Goal: Task Accomplishment & Management: Complete application form

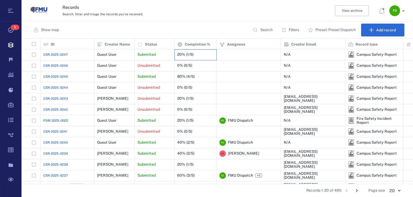
click at [185, 54] on div "20% (1/5)" at bounding box center [185, 55] width 16 height 4
click at [149, 52] on p "Submitted" at bounding box center [146, 54] width 18 height 5
click at [186, 55] on div "Closed" at bounding box center [216, 98] width 391 height 197
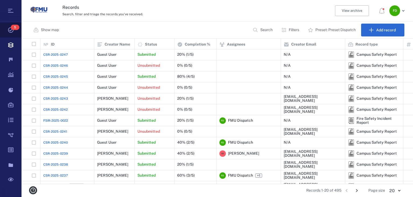
click at [11, 27] on span "5" at bounding box center [15, 27] width 9 height 5
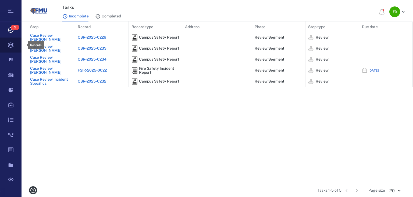
click at [10, 43] on icon at bounding box center [10, 45] width 21 height 15
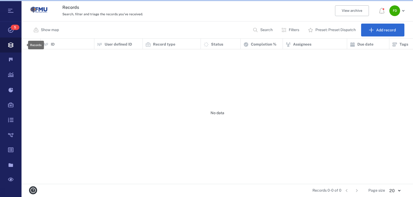
scroll to position [3, 3]
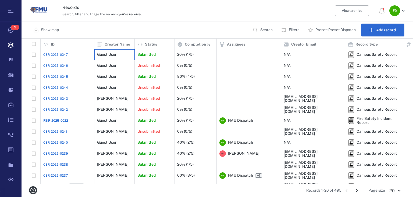
click at [118, 52] on div "Guest User" at bounding box center [114, 54] width 35 height 11
click at [162, 53] on div "Submitted" at bounding box center [154, 54] width 34 height 11
click at [199, 55] on div "20% (1/5)" at bounding box center [195, 54] width 37 height 11
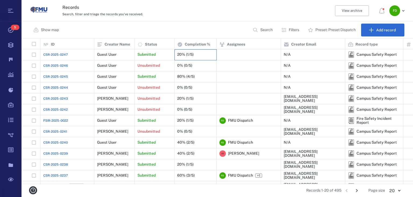
click at [199, 55] on div "20% (1/5)" at bounding box center [195, 54] width 37 height 11
click at [258, 54] on div at bounding box center [248, 54] width 59 height 11
drag, startPoint x: 162, startPoint y: 53, endPoint x: 113, endPoint y: 56, distance: 49.5
click at [113, 56] on div "Guest User" at bounding box center [107, 55] width 20 height 4
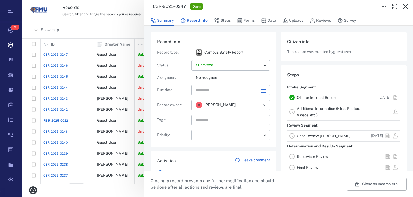
click at [190, 22] on button "Record info" at bounding box center [193, 21] width 27 height 10
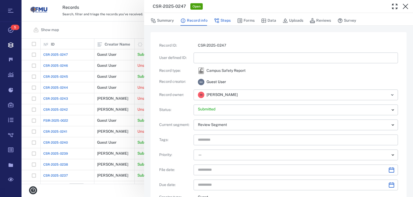
click at [214, 22] on icon "button" at bounding box center [216, 20] width 5 height 5
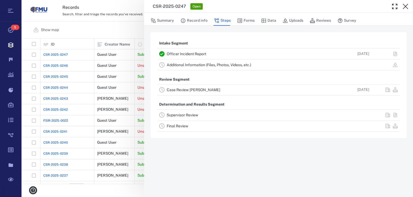
click at [189, 92] on link "Case Review [PERSON_NAME]" at bounding box center [193, 90] width 53 height 4
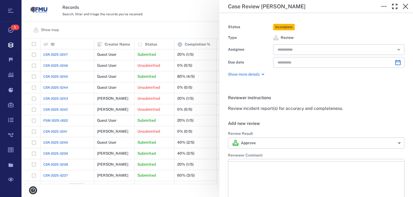
type input "**********"
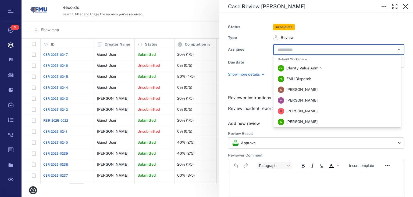
click at [284, 51] on input "text" at bounding box center [332, 50] width 111 height 8
click at [296, 80] on span "FMU Dispatch" at bounding box center [298, 79] width 25 height 5
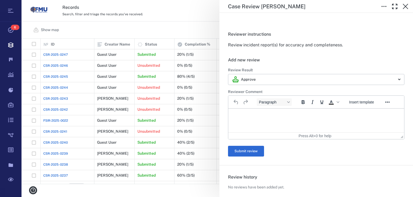
scroll to position [64, 0]
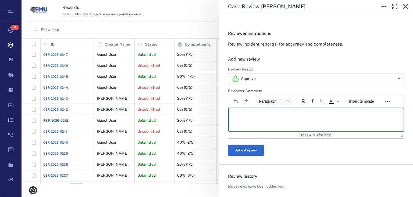
click at [247, 121] on html at bounding box center [316, 114] width 176 height 13
click at [244, 151] on button "Submit review" at bounding box center [246, 150] width 36 height 11
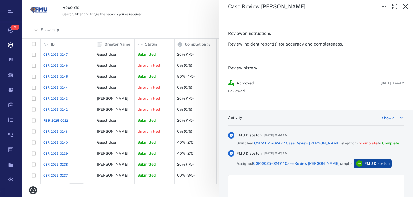
click at [208, 32] on div "**********" at bounding box center [216, 98] width 391 height 197
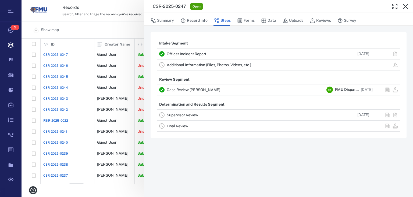
click at [122, 31] on div "CSR-2025-0247 Open Summary Record info Steps Forms Data Uploads Reviews Survey …" at bounding box center [216, 98] width 391 height 197
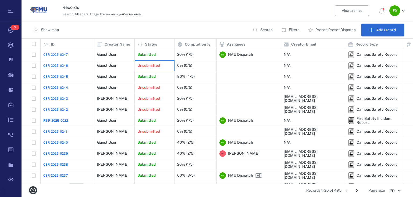
click at [154, 68] on div "Unsubmitted" at bounding box center [154, 65] width 34 height 11
click at [144, 62] on div "Unsubmitted" at bounding box center [154, 65] width 34 height 11
click at [185, 67] on div "0% (0/5)" at bounding box center [184, 66] width 15 height 4
click at [117, 66] on div "Guest User" at bounding box center [114, 65] width 35 height 11
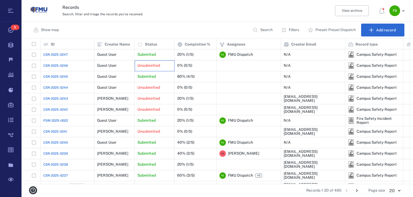
click at [164, 64] on div "Unsubmitted" at bounding box center [154, 65] width 34 height 11
click at [198, 67] on div "0% (0/5)" at bounding box center [195, 65] width 37 height 11
click at [221, 66] on div at bounding box center [248, 65] width 59 height 11
click at [205, 76] on div "80% (4/5)" at bounding box center [195, 76] width 37 height 11
click at [153, 75] on p "Submitted" at bounding box center [146, 76] width 18 height 5
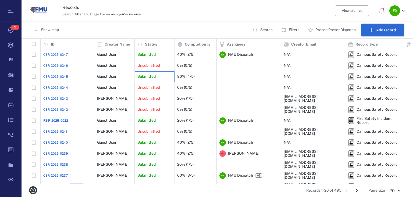
click at [153, 75] on p "Submitted" at bounding box center [146, 76] width 18 height 5
click at [201, 76] on div "80% (4/5)" at bounding box center [195, 76] width 37 height 11
click at [202, 111] on div "0% (0/5)" at bounding box center [195, 109] width 37 height 11
click at [302, 109] on div "[EMAIL_ADDRESS][DOMAIN_NAME]" at bounding box center [312, 110] width 59 height 8
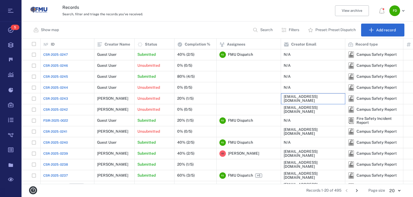
click at [302, 96] on div "[EMAIL_ADDRESS][DOMAIN_NAME]" at bounding box center [312, 98] width 59 height 11
click at [196, 100] on div "20% (1/5)" at bounding box center [195, 98] width 37 height 11
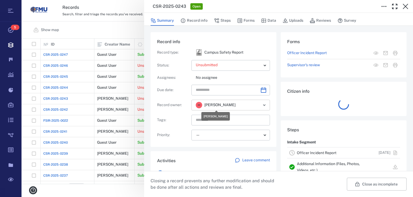
scroll to position [142, 388]
click at [200, 24] on button "Record info" at bounding box center [193, 21] width 27 height 10
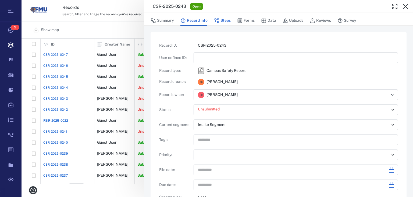
click at [221, 19] on button "Steps" at bounding box center [222, 21] width 17 height 10
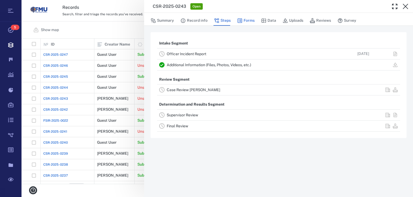
click at [249, 21] on button "Forms" at bounding box center [245, 21] width 17 height 10
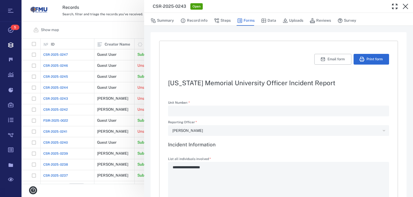
type textarea "*"
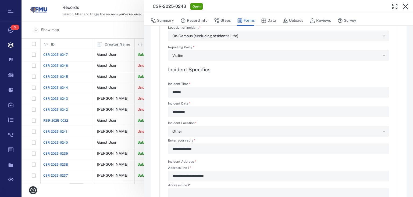
scroll to position [279, 0]
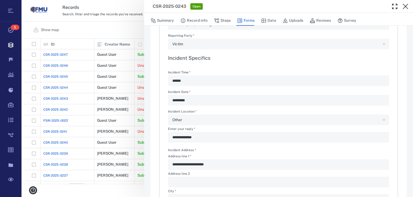
click at [182, 119] on div "Other" at bounding box center [276, 120] width 208 height 6
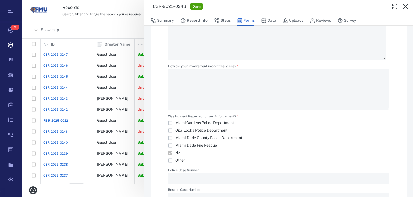
scroll to position [631, 0]
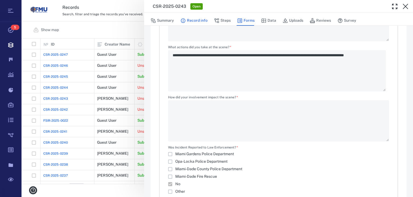
click at [194, 19] on button "Record info" at bounding box center [193, 21] width 27 height 10
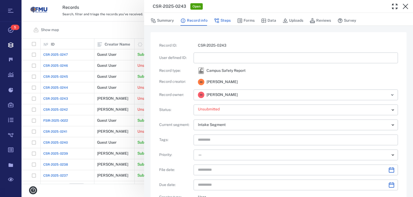
click at [220, 16] on button "Steps" at bounding box center [222, 21] width 17 height 10
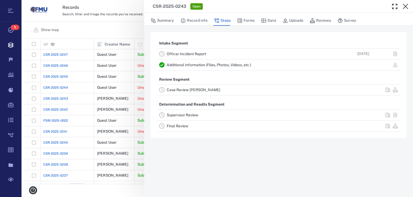
click at [196, 90] on link "Case Review [PERSON_NAME]" at bounding box center [193, 90] width 53 height 4
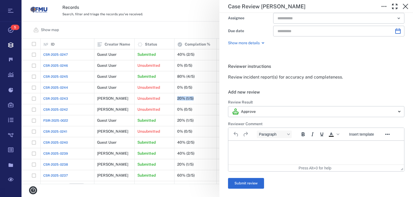
scroll to position [64, 0]
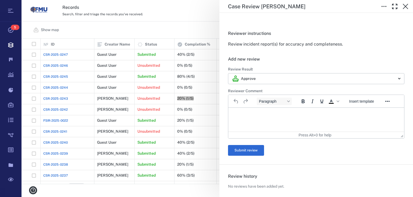
click at [242, 119] on html at bounding box center [316, 114] width 176 height 13
click at [250, 153] on button "Submit review" at bounding box center [246, 150] width 36 height 11
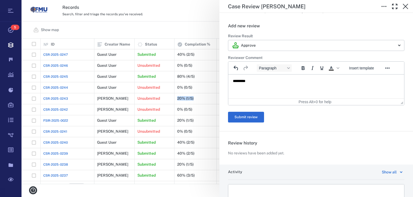
scroll to position [138, 0]
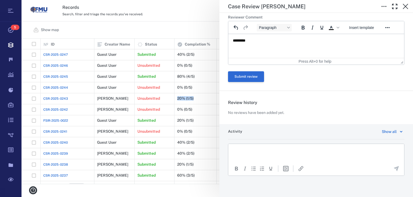
click at [252, 80] on button "Submit review" at bounding box center [246, 76] width 36 height 11
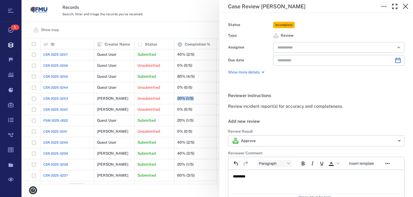
scroll to position [0, 0]
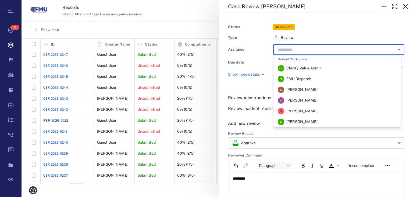
click at [290, 49] on input "text" at bounding box center [332, 50] width 111 height 8
click at [302, 78] on span "FMU Dispatch" at bounding box center [298, 79] width 25 height 5
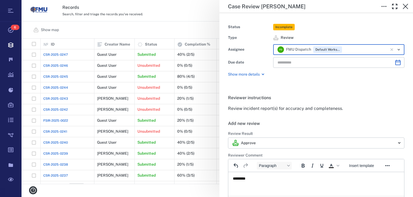
scroll to position [86, 0]
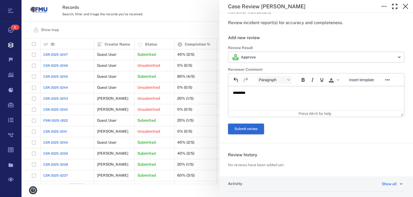
click at [258, 127] on button "Submit review" at bounding box center [246, 129] width 36 height 11
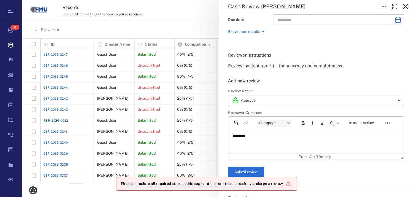
scroll to position [0, 0]
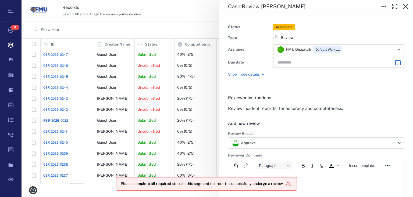
type input "**********"
click at [310, 65] on input "**********" at bounding box center [333, 62] width 113 height 11
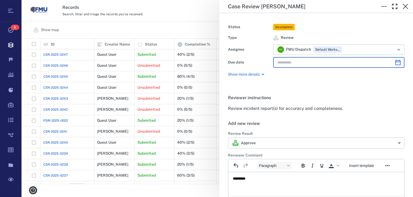
click at [262, 71] on icon at bounding box center [262, 74] width 6 height 6
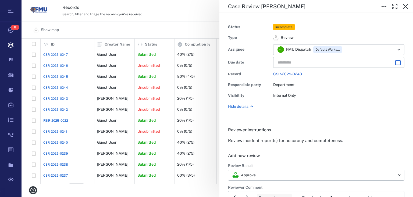
scroll to position [86, 0]
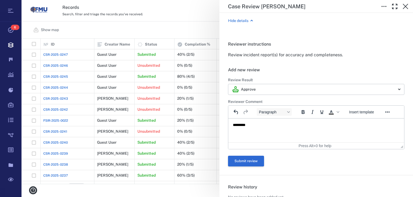
click at [243, 160] on button "Submit review" at bounding box center [246, 161] width 36 height 11
click at [243, 159] on button "Submit review" at bounding box center [246, 161] width 36 height 11
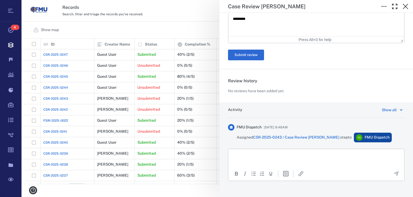
scroll to position [193, 0]
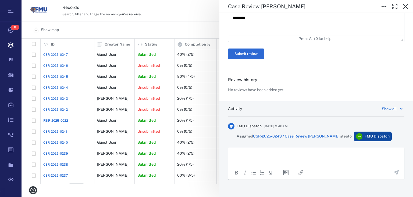
click at [385, 107] on div "Show all" at bounding box center [388, 109] width 15 height 6
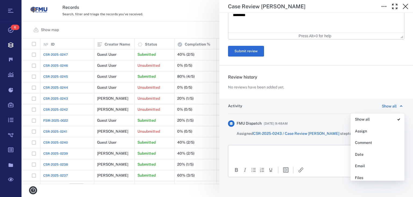
scroll to position [197, 0]
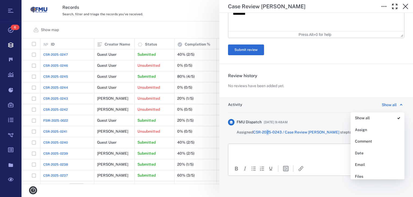
click at [269, 140] on div "Activity Show all Show all Assign Comment Date Email Files Phase Priority Revie…" at bounding box center [315, 148] width 193 height 100
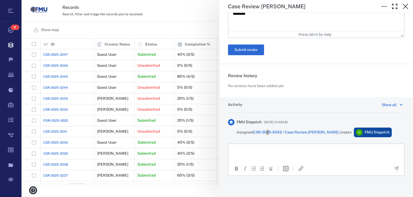
click at [266, 149] on p "Rich Text Area. Press ALT-0 for help." at bounding box center [316, 151] width 167 height 5
click at [395, 168] on icon "Send the comment" at bounding box center [396, 169] width 6 height 6
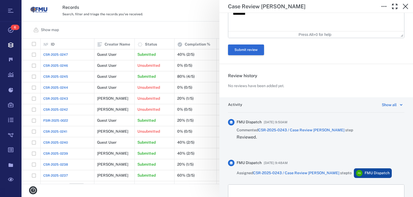
drag, startPoint x: 243, startPoint y: 42, endPoint x: 247, endPoint y: 48, distance: 7.2
click at [245, 47] on form "**********" at bounding box center [316, 10] width 176 height 89
click at [250, 53] on button "Submit review" at bounding box center [246, 50] width 36 height 11
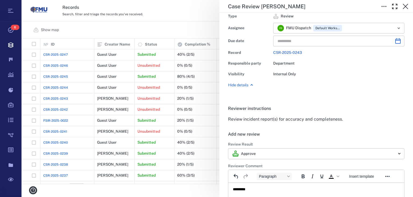
scroll to position [4, 0]
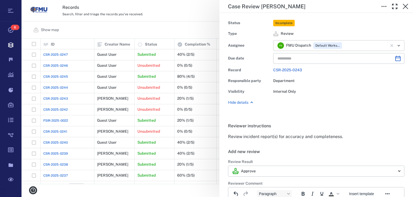
click at [395, 46] on icon "Open" at bounding box center [398, 45] width 6 height 6
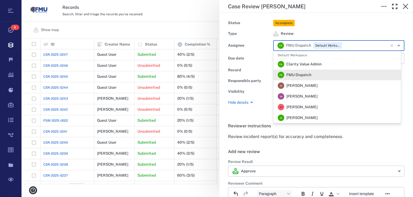
click at [298, 72] on div "F D FMU Dispatch" at bounding box center [294, 75] width 34 height 6
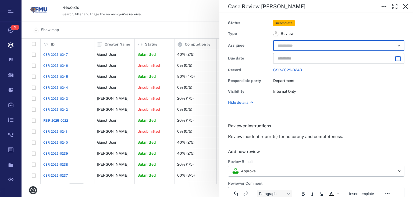
scroll to position [26, 0]
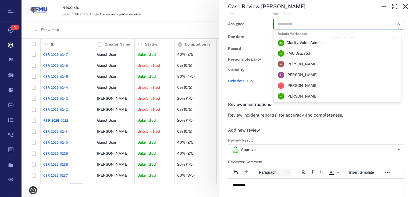
click at [293, 25] on input "text" at bounding box center [332, 24] width 111 height 8
click at [300, 54] on span "FMU Dispatch" at bounding box center [298, 53] width 25 height 5
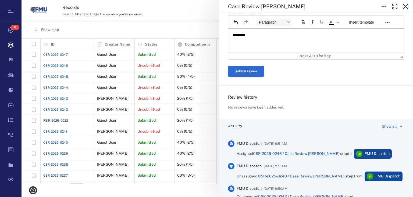
scroll to position [154, 0]
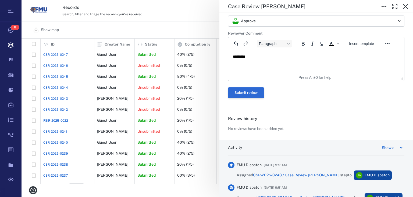
click at [241, 92] on button "Submit review" at bounding box center [246, 93] width 36 height 11
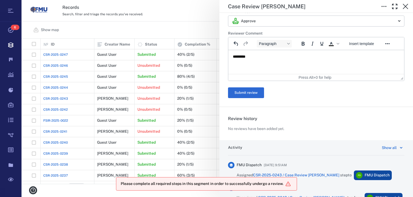
drag, startPoint x: 174, startPoint y: 19, endPoint x: 171, endPoint y: 19, distance: 2.8
click at [171, 19] on div "**********" at bounding box center [216, 98] width 391 height 197
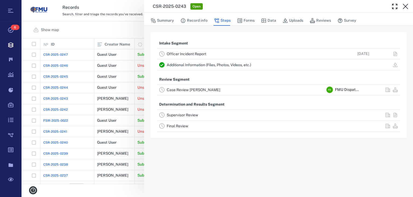
drag, startPoint x: 136, startPoint y: 28, endPoint x: 144, endPoint y: 28, distance: 7.8
click at [137, 28] on div "CSR-2025-0243 Open Summary Record info Steps Forms Data Uploads Reviews Survey …" at bounding box center [216, 98] width 391 height 197
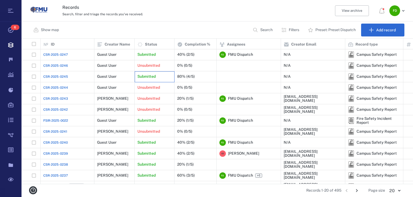
click at [157, 74] on div "Submitted" at bounding box center [154, 76] width 34 height 11
click at [188, 77] on div "80% (4/5)" at bounding box center [185, 77] width 17 height 4
click at [190, 78] on div "80% (4/5)" at bounding box center [185, 77] width 17 height 4
click at [185, 75] on div "80% (4/5)" at bounding box center [185, 77] width 17 height 4
click at [180, 64] on div "0% (0/5)" at bounding box center [184, 66] width 15 height 4
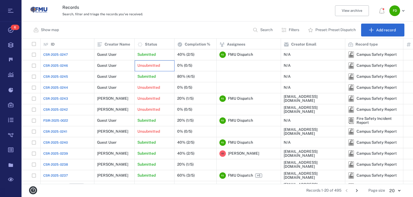
click at [154, 70] on div "Unsubmitted" at bounding box center [154, 65] width 34 height 11
click at [177, 64] on div "0% (0/5)" at bounding box center [184, 66] width 15 height 4
click at [141, 79] on div "Submitted" at bounding box center [154, 76] width 34 height 11
click at [183, 78] on div "80% (4/5)" at bounding box center [185, 77] width 17 height 4
click at [120, 79] on div "Guest User" at bounding box center [114, 76] width 35 height 11
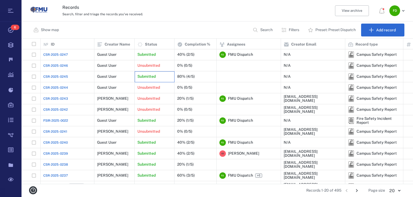
click at [160, 75] on div "Submitted" at bounding box center [154, 76] width 34 height 11
click at [161, 76] on div "Submitted" at bounding box center [154, 76] width 34 height 11
click at [118, 75] on div "Guest User" at bounding box center [114, 76] width 35 height 11
click at [156, 76] on div "Submitted" at bounding box center [154, 76] width 34 height 11
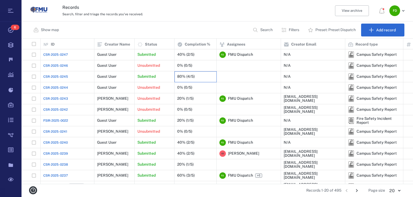
click at [186, 74] on div "80% (4/5)" at bounding box center [195, 76] width 37 height 11
click at [230, 76] on div at bounding box center [248, 76] width 59 height 11
click at [183, 62] on div "0% (0/5)" at bounding box center [195, 65] width 37 height 11
click at [183, 62] on div "Closed" at bounding box center [216, 98] width 391 height 197
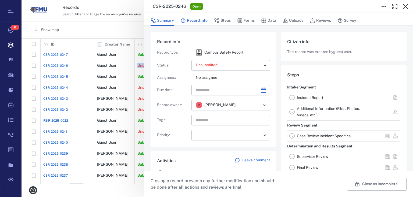
click at [203, 20] on button "Record info" at bounding box center [193, 21] width 27 height 10
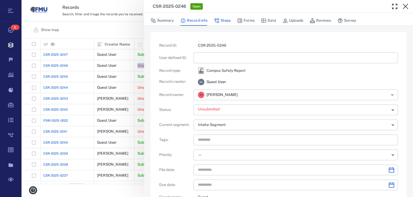
click at [225, 19] on button "Steps" at bounding box center [222, 21] width 17 height 10
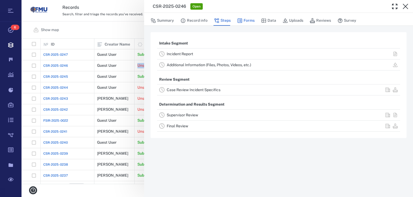
click at [242, 21] on button "Forms" at bounding box center [245, 21] width 17 height 10
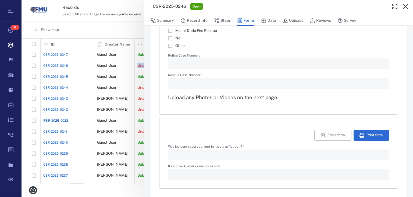
scroll to position [851, 0]
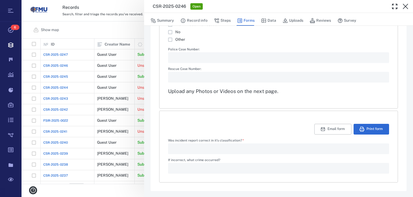
click at [122, 31] on div "CSR-2025-0246 Open Summary Record info Steps Forms Data Uploads Reviews Survey …" at bounding box center [216, 98] width 391 height 197
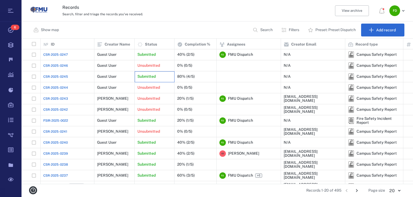
click at [163, 76] on div "Submitted" at bounding box center [154, 76] width 34 height 11
click at [149, 74] on p "Submitted" at bounding box center [146, 76] width 18 height 5
click at [150, 79] on p "Submitted" at bounding box center [146, 76] width 18 height 5
click at [150, 80] on div "Submitted" at bounding box center [154, 76] width 34 height 11
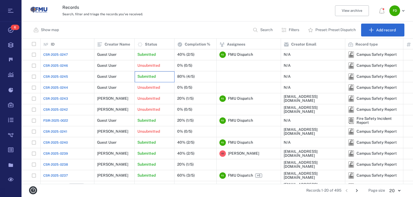
click at [155, 73] on div "Submitted" at bounding box center [154, 76] width 34 height 11
click at [156, 77] on div "Submitted" at bounding box center [154, 76] width 34 height 11
click at [166, 74] on div "Submitted" at bounding box center [154, 76] width 34 height 11
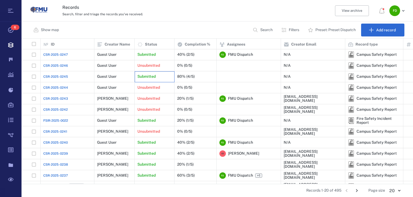
click at [152, 76] on p "Submitted" at bounding box center [146, 76] width 18 height 5
click at [197, 79] on div "80% (4/5)" at bounding box center [195, 76] width 37 height 11
click at [161, 74] on div "Submitted" at bounding box center [154, 76] width 34 height 11
click at [178, 75] on div "80% (4/5)" at bounding box center [185, 77] width 17 height 4
click at [152, 77] on p "Submitted" at bounding box center [146, 76] width 18 height 5
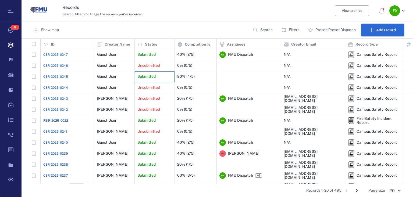
click at [166, 73] on div "Submitted" at bounding box center [154, 76] width 34 height 11
click at [149, 77] on p "Submitted" at bounding box center [146, 76] width 18 height 5
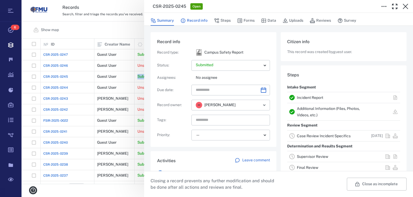
click at [192, 21] on button "Record info" at bounding box center [193, 21] width 27 height 10
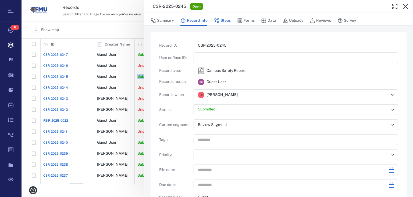
click at [226, 23] on button "Steps" at bounding box center [222, 21] width 17 height 10
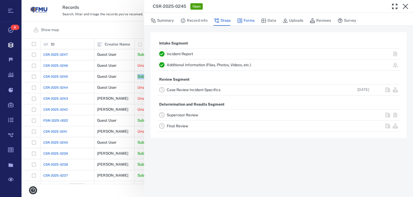
click at [242, 23] on button "Forms" at bounding box center [245, 21] width 17 height 10
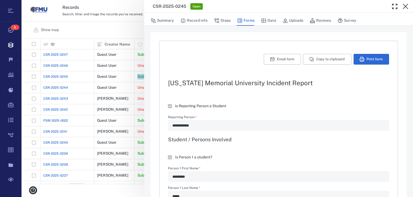
type textarea "*"
click at [369, 58] on button "Print form" at bounding box center [370, 59] width 35 height 11
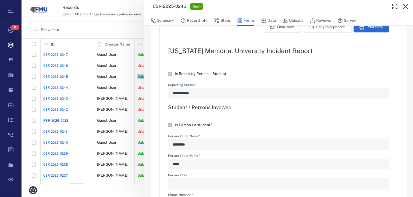
scroll to position [43, 0]
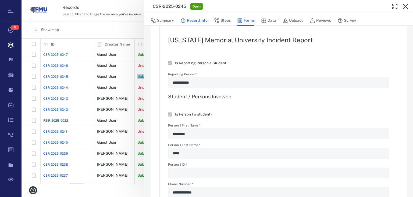
click at [186, 19] on icon "button" at bounding box center [182, 20] width 5 height 5
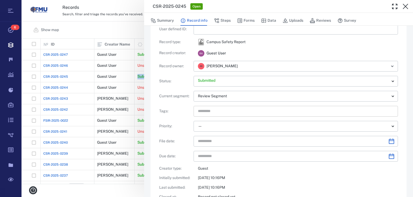
scroll to position [21, 0]
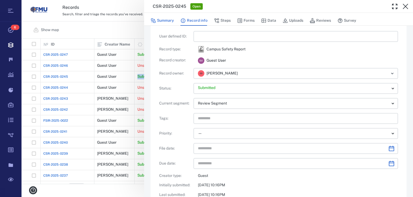
click at [166, 22] on button "Summary" at bounding box center [161, 21] width 23 height 10
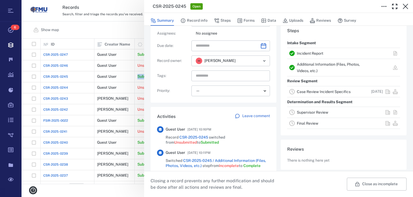
scroll to position [86, 0]
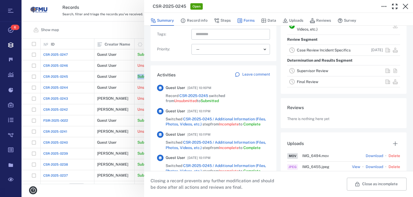
click at [242, 18] on icon "button" at bounding box center [239, 20] width 5 height 5
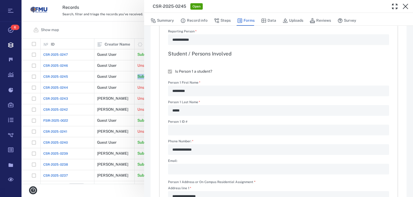
type textarea "*"
click at [227, 22] on button "Steps" at bounding box center [222, 21] width 17 height 10
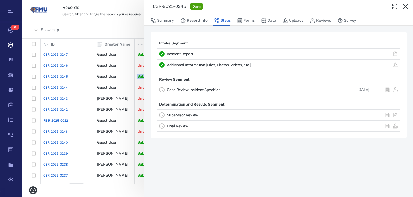
click at [201, 90] on link "Case Review Incident Specifics" at bounding box center [194, 90] width 54 height 4
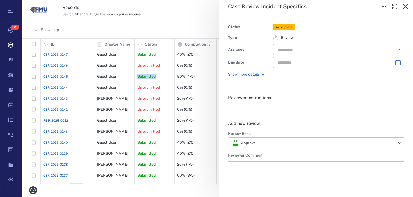
type input "**********"
click at [282, 50] on input "text" at bounding box center [332, 50] width 111 height 8
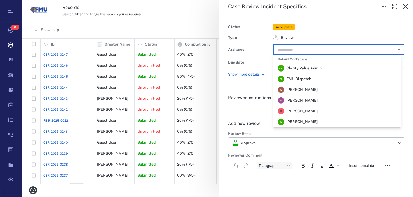
click at [301, 78] on span "FMU Dispatch" at bounding box center [298, 79] width 25 height 5
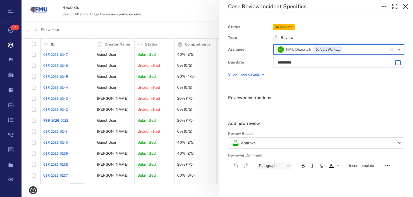
click at [248, 182] on html at bounding box center [316, 178] width 176 height 13
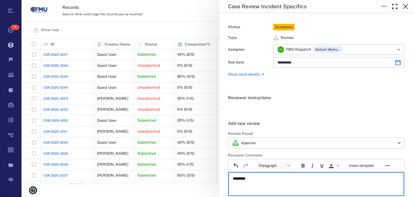
scroll to position [86, 0]
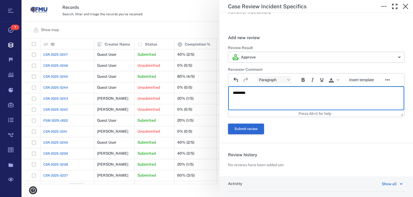
click at [239, 129] on button "Submit review" at bounding box center [246, 129] width 36 height 11
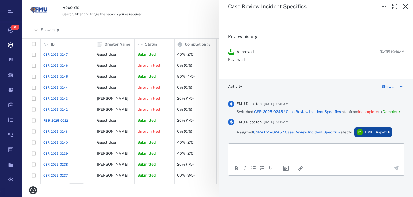
scroll to position [101, 0]
click at [406, 7] on icon "button" at bounding box center [405, 6] width 6 height 6
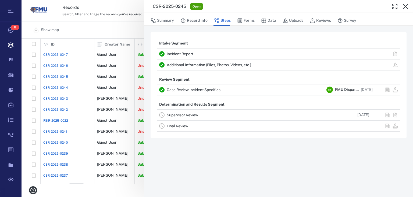
click at [120, 28] on div "CSR-2025-0245 Open Summary Record info Steps Forms Data Uploads Reviews Survey …" at bounding box center [216, 98] width 391 height 197
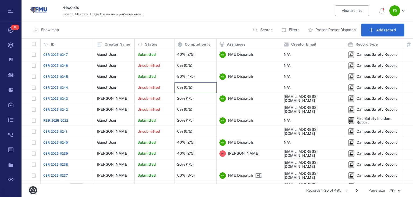
click at [184, 87] on div "0% (0/5)" at bounding box center [184, 88] width 15 height 4
click at [153, 88] on p "Unsubmitted" at bounding box center [148, 87] width 23 height 5
click at [165, 85] on div "Unsubmitted" at bounding box center [154, 87] width 34 height 11
click at [165, 106] on div "Unsubmitted" at bounding box center [154, 109] width 34 height 11
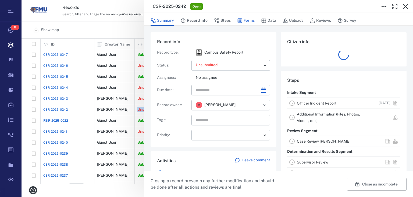
click at [248, 21] on button "Forms" at bounding box center [245, 21] width 17 height 10
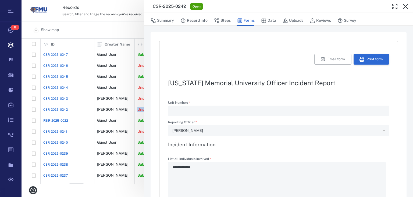
click at [362, 58] on button "Print form" at bounding box center [370, 59] width 35 height 11
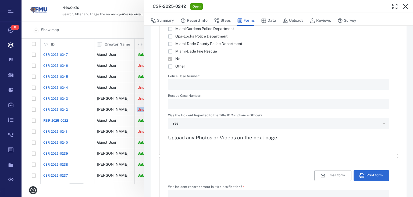
scroll to position [795, 0]
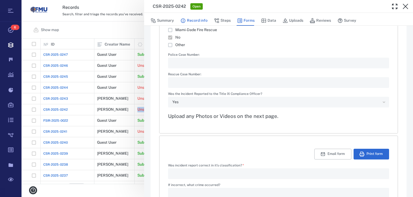
click at [198, 18] on button "Record info" at bounding box center [193, 21] width 27 height 10
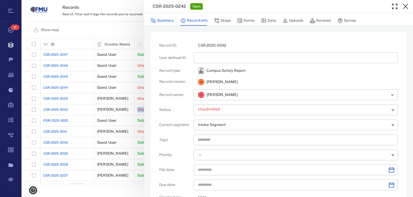
click at [163, 19] on button "Summary" at bounding box center [161, 21] width 23 height 10
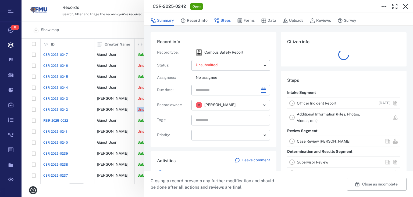
click at [225, 20] on button "Steps" at bounding box center [222, 21] width 17 height 10
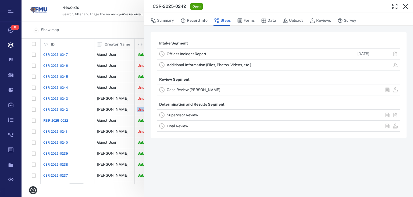
click at [201, 89] on link "Case Review CLEARY" at bounding box center [193, 90] width 53 height 4
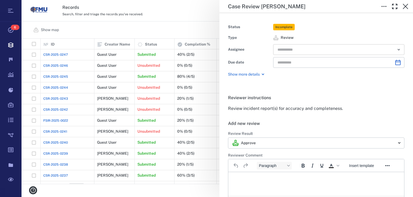
click at [298, 52] on input "text" at bounding box center [332, 50] width 111 height 8
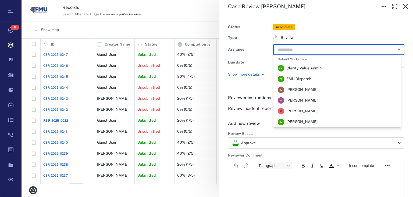
click at [296, 78] on span "FMU Dispatch" at bounding box center [298, 79] width 25 height 5
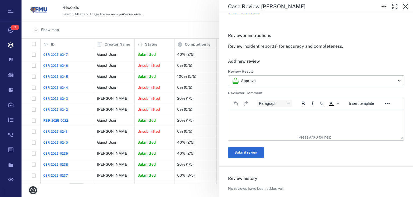
scroll to position [64, 0]
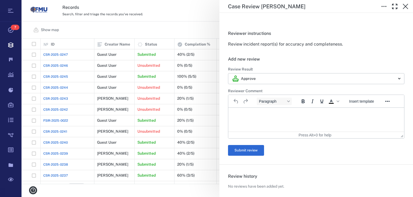
click at [258, 119] on html at bounding box center [316, 114] width 176 height 13
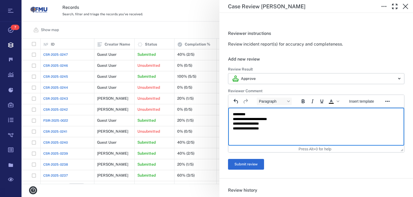
click at [275, 118] on p "**********" at bounding box center [314, 121] width 163 height 19
click at [273, 127] on p "**********" at bounding box center [314, 121] width 163 height 19
click at [273, 122] on p "**********" at bounding box center [314, 121] width 163 height 19
click at [281, 130] on p "**********" at bounding box center [314, 121] width 163 height 19
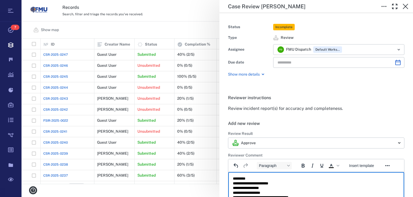
scroll to position [129, 0]
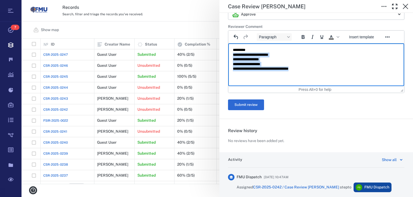
drag, startPoint x: 315, startPoint y: 70, endPoint x: 231, endPoint y: 56, distance: 85.2
click at [231, 56] on html "**********" at bounding box center [316, 60] width 176 height 32
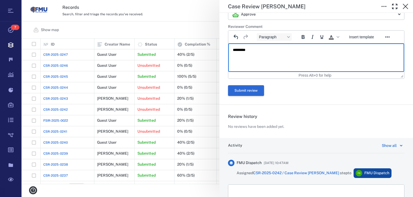
click at [255, 89] on button "Submit review" at bounding box center [246, 90] width 36 height 11
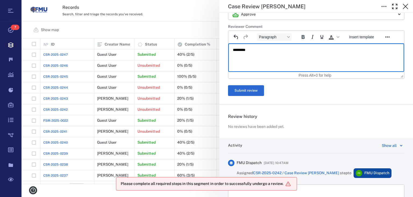
click at [258, 62] on html "*********" at bounding box center [316, 53] width 176 height 18
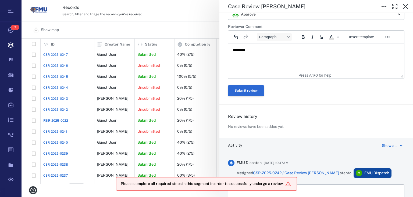
click at [254, 91] on button "Submit review" at bounding box center [246, 90] width 36 height 11
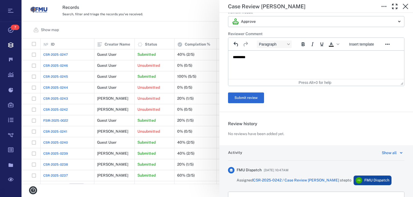
scroll to position [170, 0]
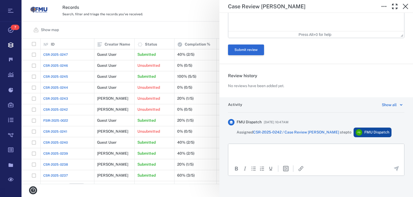
click at [246, 46] on button "Submit review" at bounding box center [246, 50] width 36 height 11
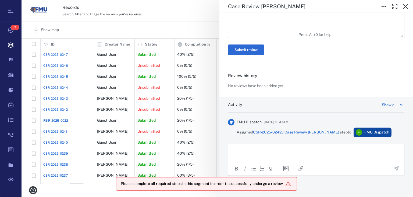
click at [193, 21] on div "**********" at bounding box center [216, 98] width 391 height 197
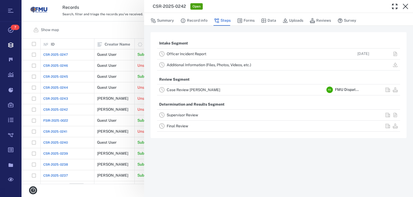
click at [122, 24] on div "CSR-2025-0242 Open Summary Record info Steps Forms Data Uploads Reviews Survey …" at bounding box center [216, 98] width 391 height 197
